Goal: Navigation & Orientation: Understand site structure

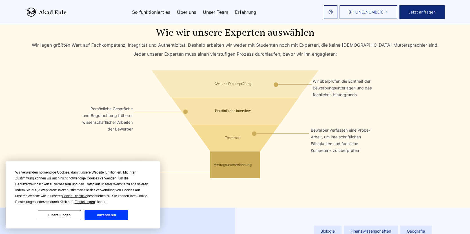
scroll to position [1101, 0]
click at [99, 217] on button "Akzeptieren" at bounding box center [106, 216] width 43 height 10
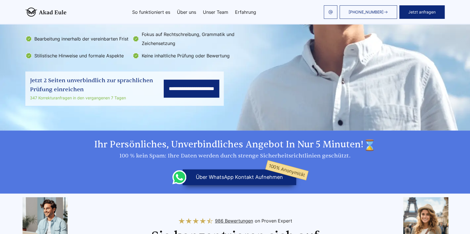
scroll to position [132, 0]
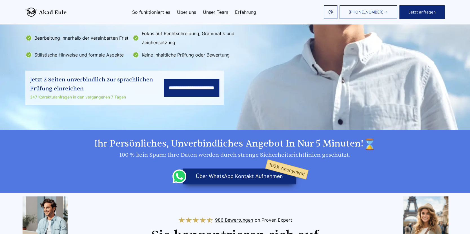
click at [258, 178] on button "über WhatsApp Kontakt aufnehmen 100% Anonymität" at bounding box center [240, 177] width 114 height 16
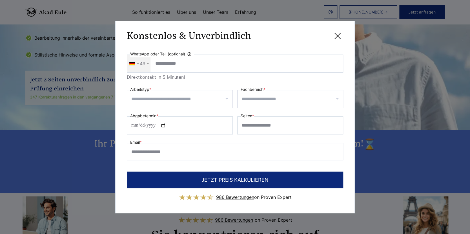
click at [338, 37] on icon at bounding box center [337, 35] width 11 height 11
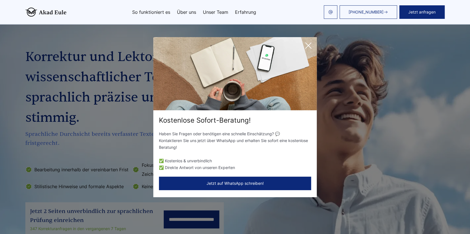
scroll to position [0, 0]
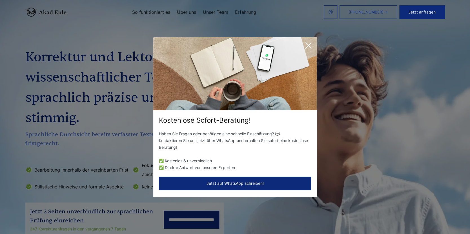
click at [214, 10] on link "Unser Team" at bounding box center [215, 12] width 25 height 5
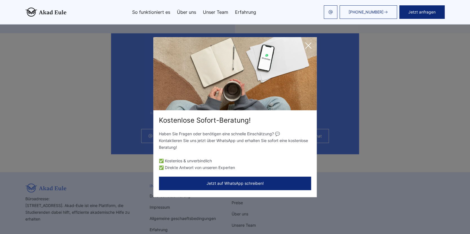
click at [214, 10] on link "Unser Team" at bounding box center [215, 12] width 25 height 5
click at [310, 43] on icon at bounding box center [308, 45] width 11 height 11
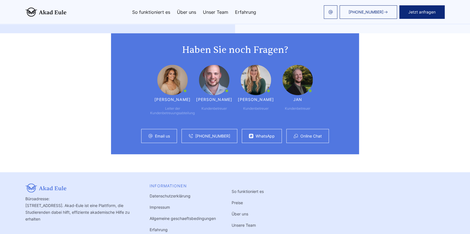
click at [302, 134] on link "Online Chat" at bounding box center [310, 136] width 21 height 5
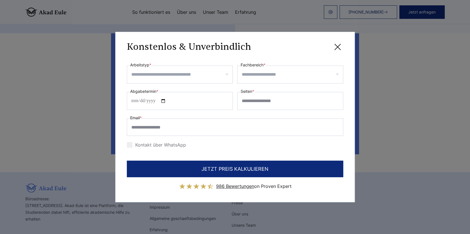
click at [342, 46] on icon at bounding box center [337, 46] width 11 height 11
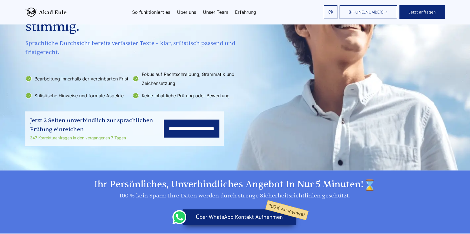
scroll to position [0, 0]
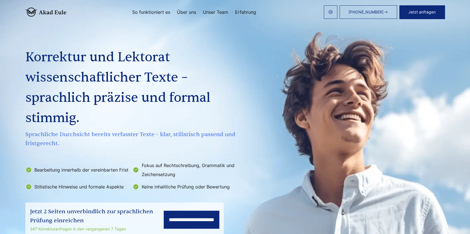
click at [219, 12] on link "Unser Team" at bounding box center [215, 12] width 25 height 5
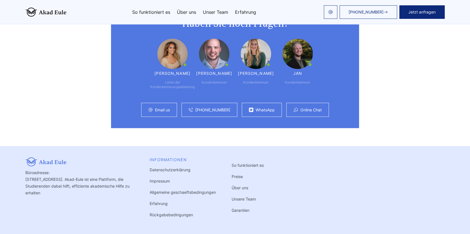
scroll to position [1495, 0]
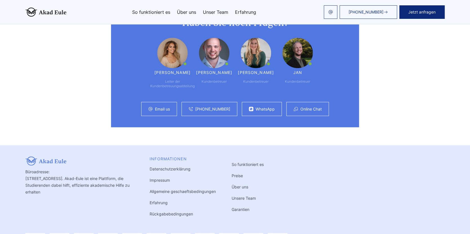
click at [158, 178] on link "Impressum" at bounding box center [160, 180] width 20 height 5
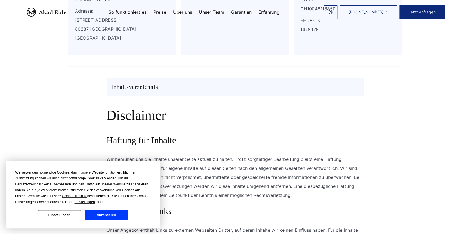
scroll to position [201, 0]
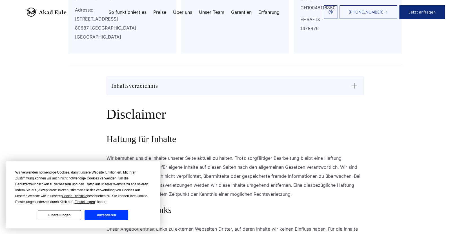
click at [109, 215] on button "Akzeptieren" at bounding box center [106, 216] width 43 height 10
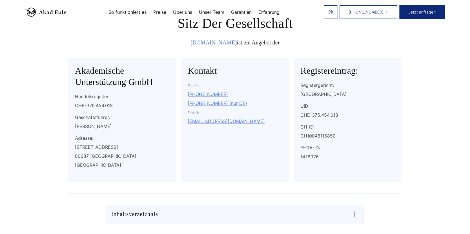
scroll to position [0, 0]
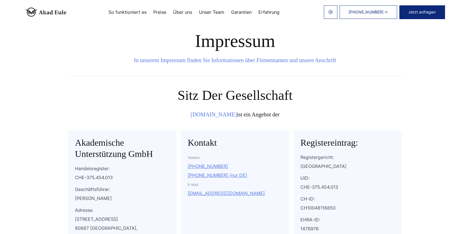
click at [246, 10] on link "Garantien" at bounding box center [241, 12] width 21 height 5
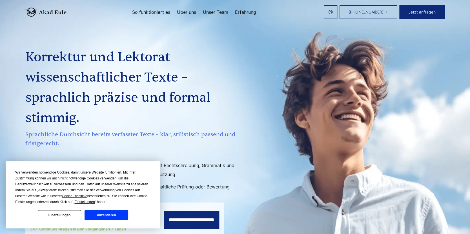
click at [154, 10] on link "So funktioniert es" at bounding box center [151, 12] width 38 height 5
click at [110, 212] on button "Akzeptieren" at bounding box center [106, 216] width 43 height 10
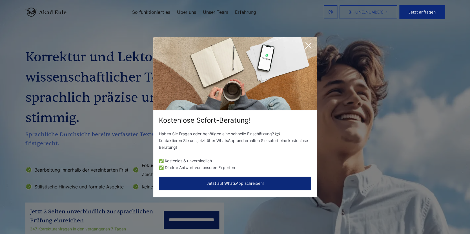
click at [311, 45] on icon at bounding box center [308, 45] width 11 height 11
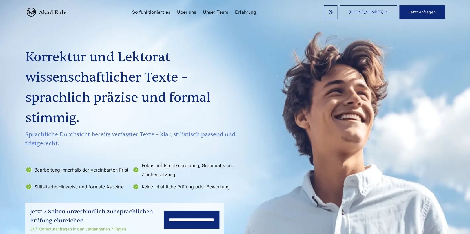
click at [50, 12] on img at bounding box center [45, 12] width 41 height 9
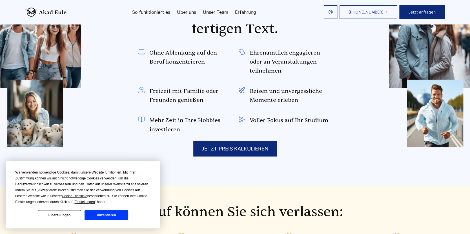
scroll to position [403, 0]
